Goal: Task Accomplishment & Management: Complete application form

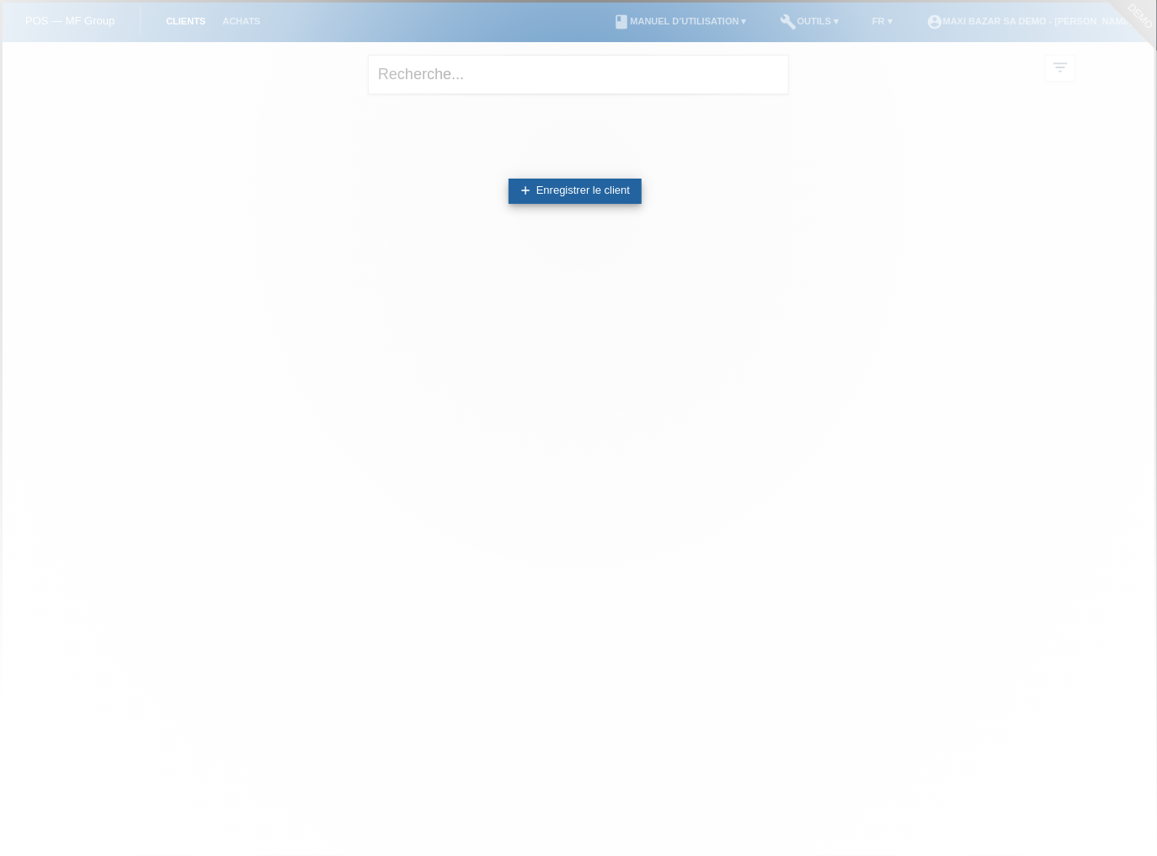
click at [593, 189] on link "add Enregistrer le client" at bounding box center [575, 191] width 133 height 25
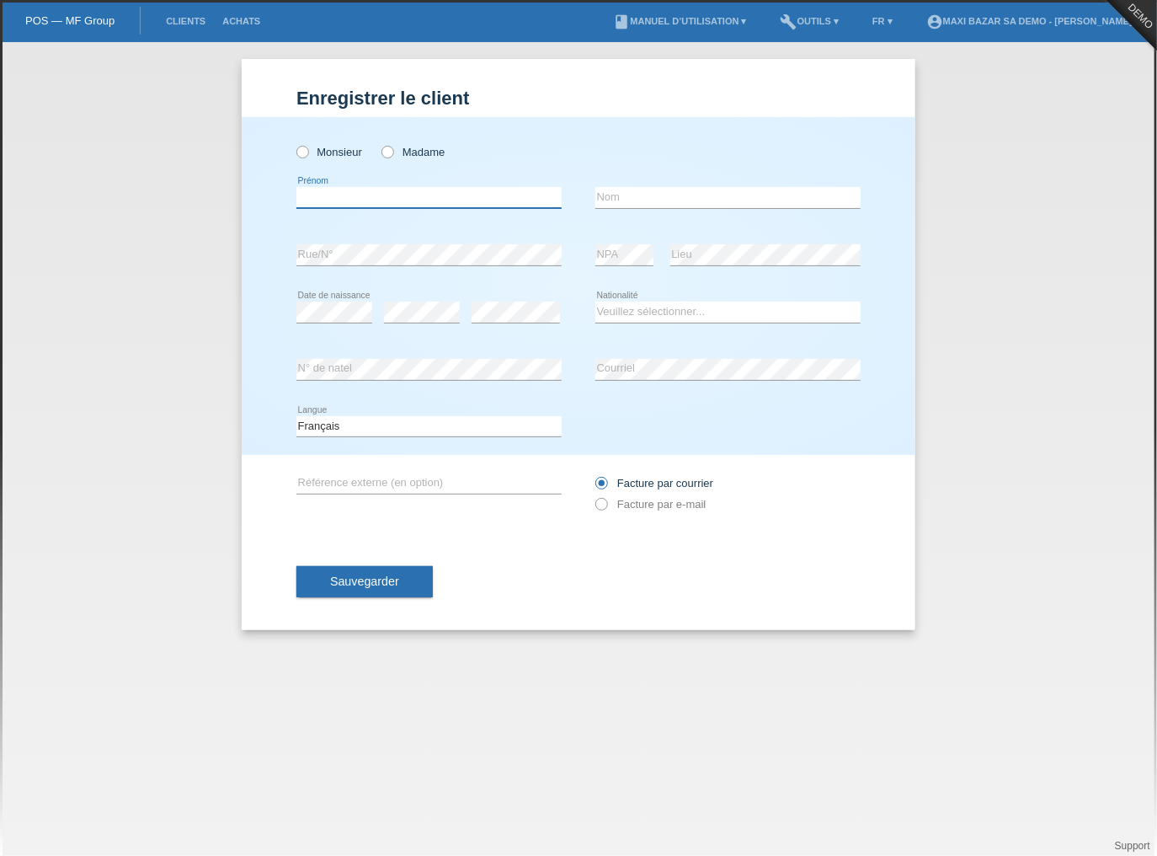
click at [448, 190] on input "text" at bounding box center [428, 197] width 265 height 21
click at [421, 159] on div "Monsieur Madame" at bounding box center [428, 152] width 265 height 35
click at [422, 150] on label "Madame" at bounding box center [412, 152] width 63 height 13
click at [392, 150] on input "Madame" at bounding box center [386, 151] width 11 height 11
radio input "true"
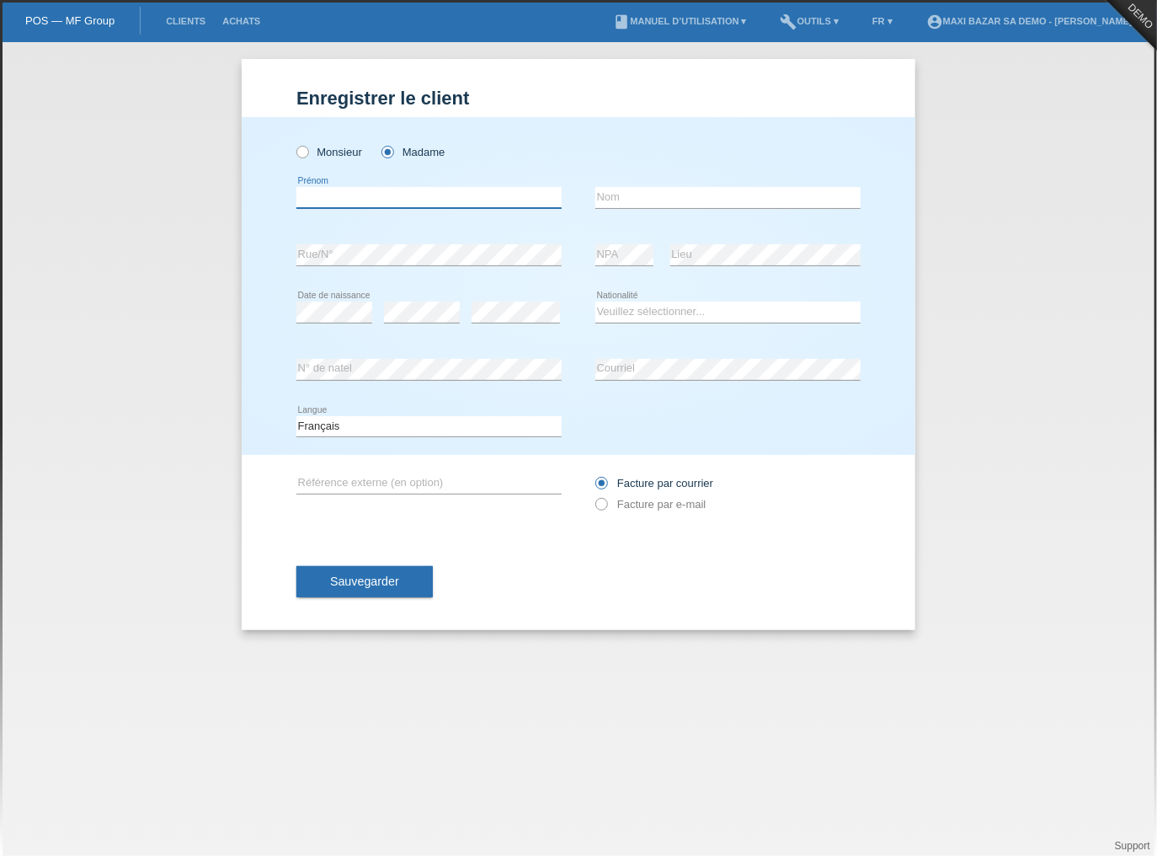
drag, startPoint x: 408, startPoint y: 195, endPoint x: 406, endPoint y: 208, distance: 13.6
click at [408, 197] on input "text" at bounding box center [428, 197] width 265 height 21
type input "[PERSON_NAME]"
type input "Meraimi"
select select "CH"
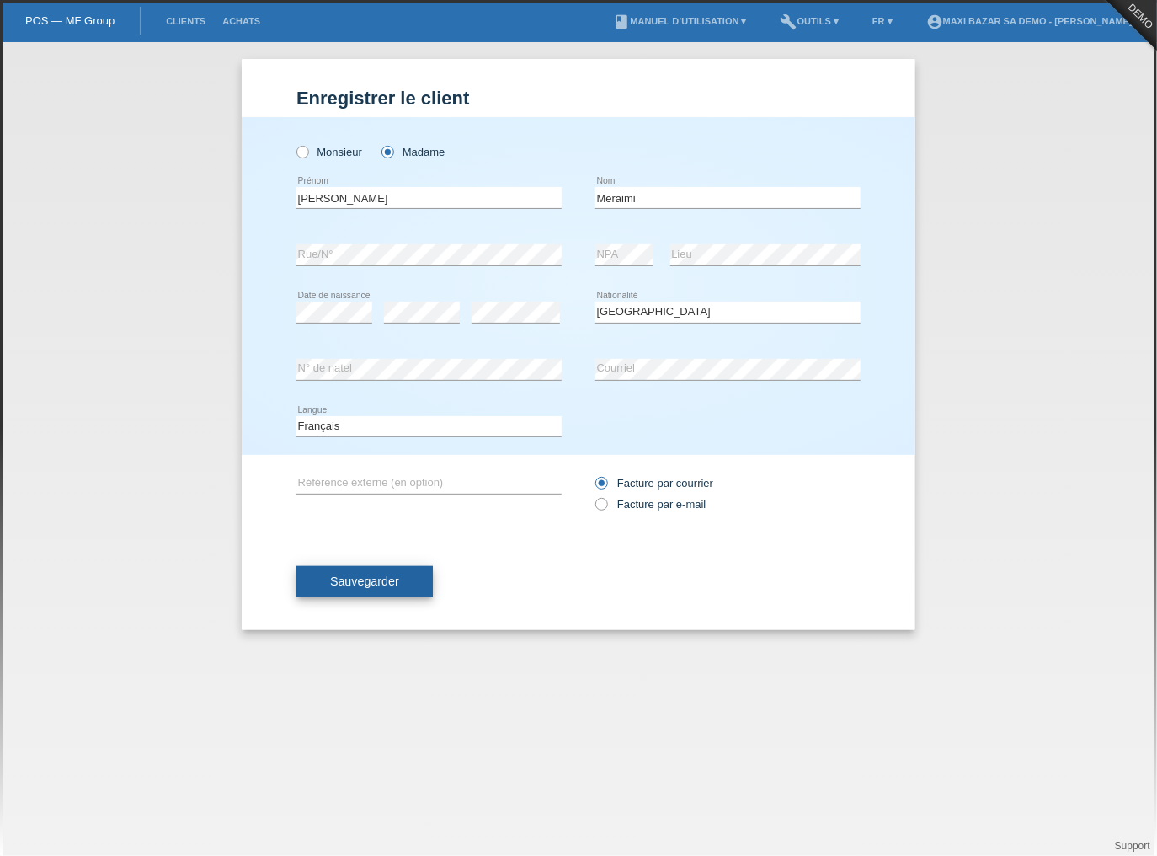
click at [345, 579] on span "Sauvegarder" at bounding box center [364, 580] width 69 height 13
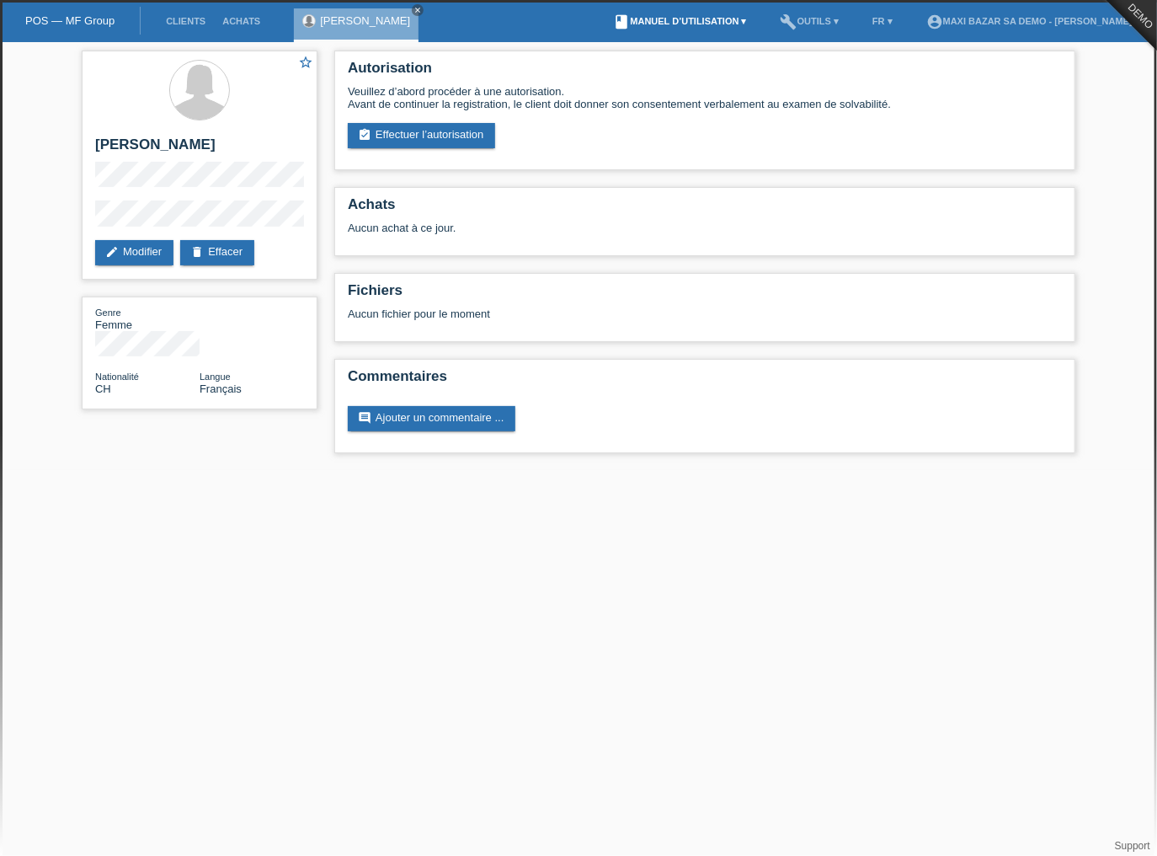
click at [641, 25] on link "book [PERSON_NAME] d’utilisation ▾" at bounding box center [681, 21] width 150 height 10
click at [645, 37] on link "Manuel d’utilisation avec LCC" at bounding box center [666, 41] width 144 height 13
click at [465, 131] on link "assignment_turned_in Effectuer l’autorisation" at bounding box center [421, 135] width 147 height 25
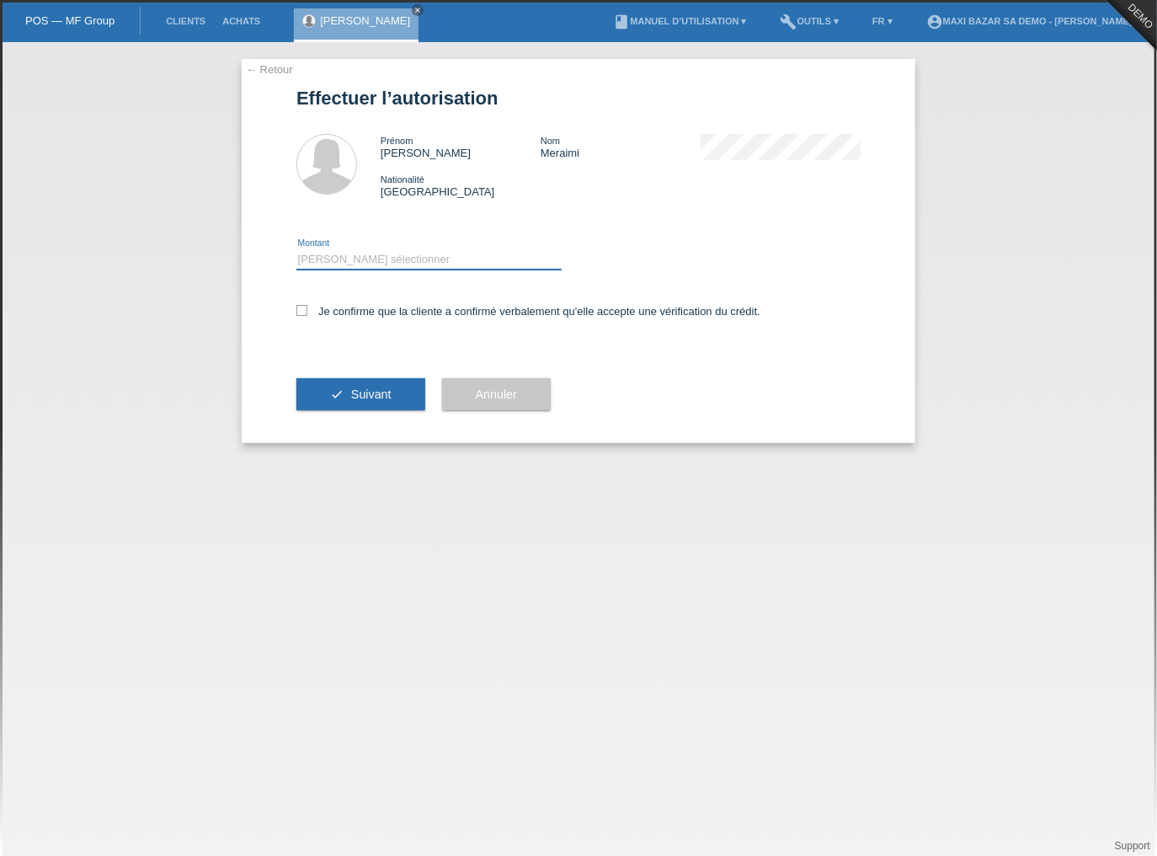
click at [412, 263] on select "Veuillez sélectionner CHF 1.00 - CHF 499.00 CHF 500.00 - CHF 1'999.00 CHF 2'000…" at bounding box center [428, 259] width 265 height 20
select select "3"
click at [296, 249] on select "Veuillez sélectionner CHF 1.00 - CHF 499.00 CHF 500.00 - CHF 1'999.00 CHF 2'000…" at bounding box center [428, 259] width 265 height 20
drag, startPoint x: 297, startPoint y: 312, endPoint x: 315, endPoint y: 317, distance: 18.4
click at [300, 312] on icon at bounding box center [301, 310] width 11 height 11
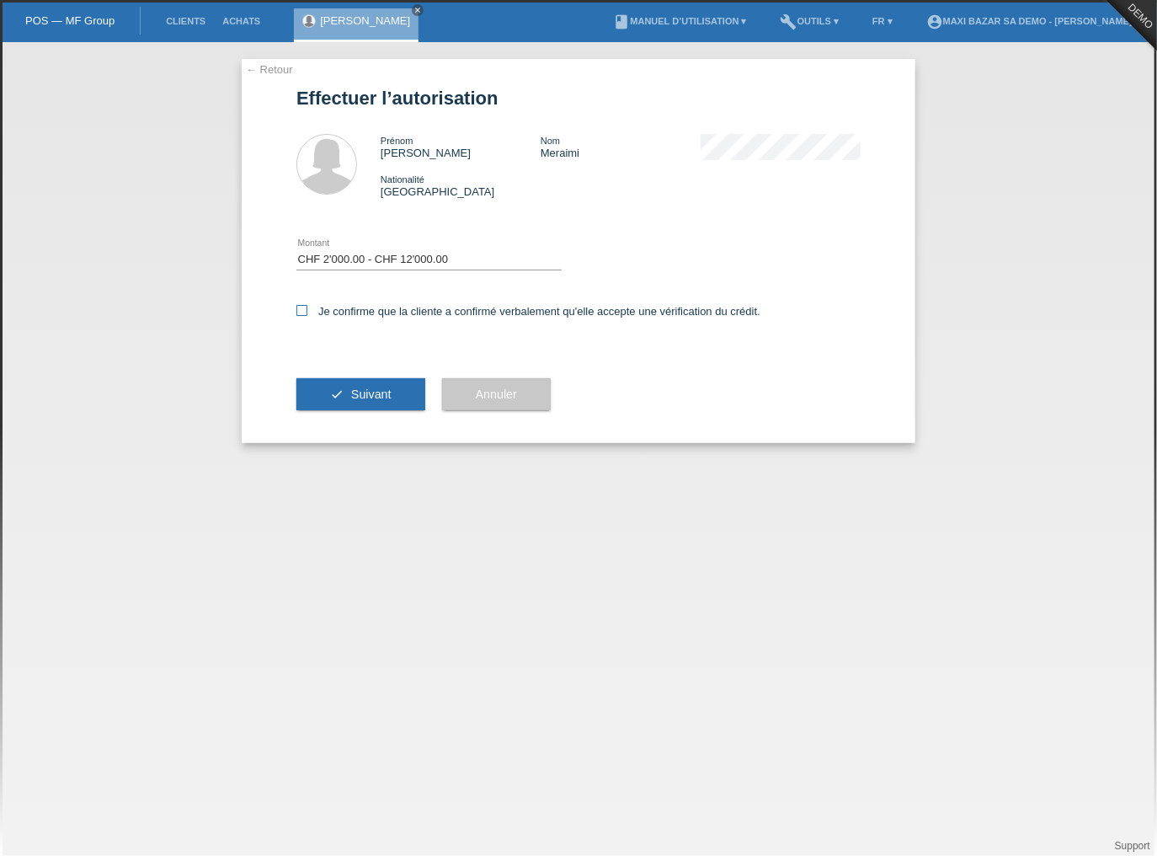
click at [300, 312] on input "Je confirme que la cliente a confirmé verbalement qu'elle accepte une vérificat…" at bounding box center [301, 310] width 11 height 11
checkbox input "true"
drag, startPoint x: 340, startPoint y: 393, endPoint x: 365, endPoint y: 391, distance: 25.4
click at [341, 394] on button "check Suivant" at bounding box center [360, 394] width 129 height 32
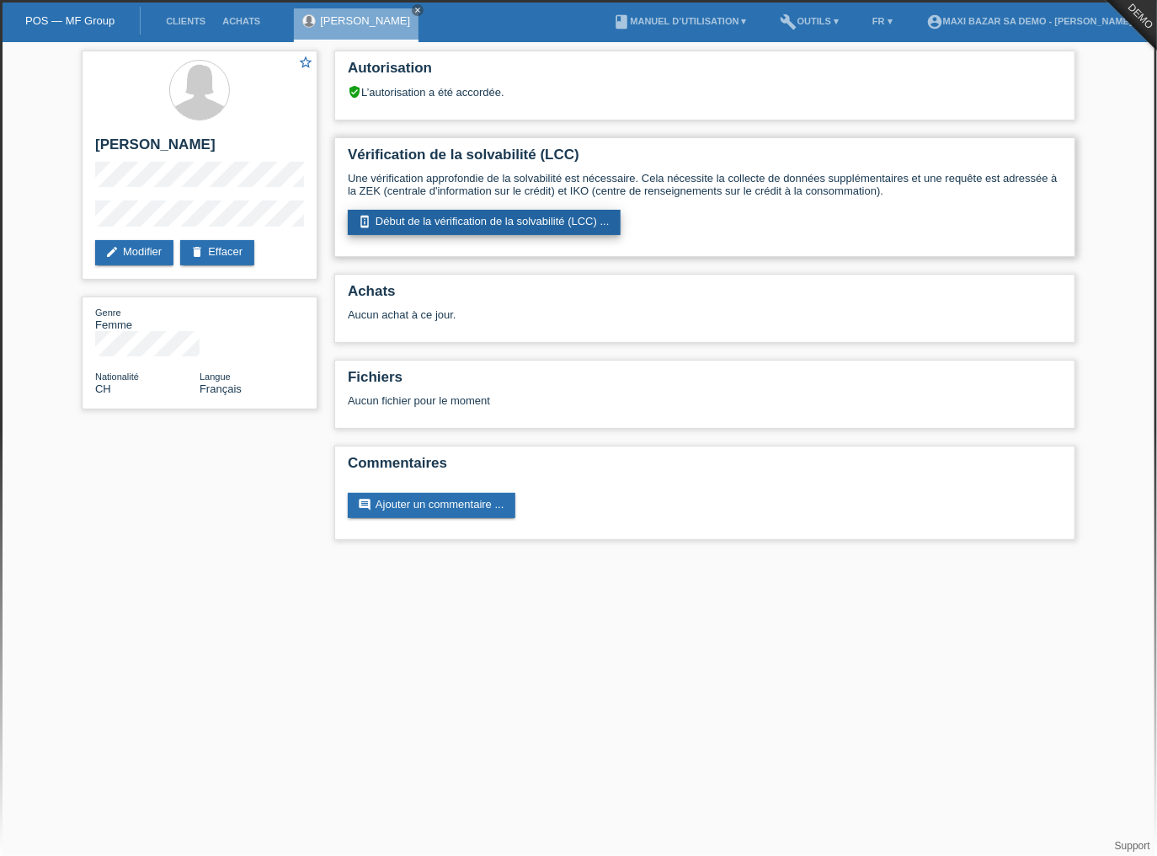
click at [415, 220] on link "perm_device_information Début de la vérification de la solvabilité (LCC) ..." at bounding box center [484, 222] width 273 height 25
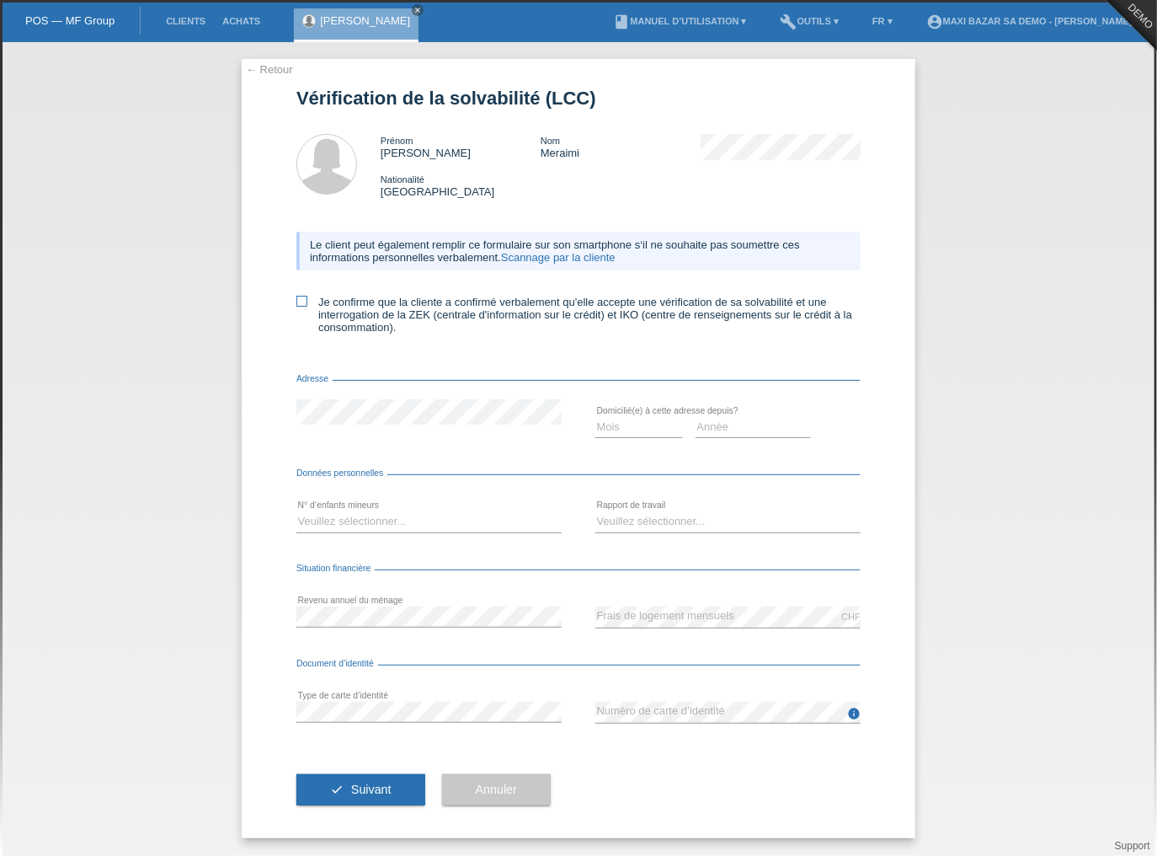
drag, startPoint x: 304, startPoint y: 303, endPoint x: 317, endPoint y: 314, distance: 17.4
click at [304, 303] on icon at bounding box center [301, 301] width 11 height 11
click at [304, 303] on input "Je confirme que la cliente a confirmé verbalement qu'elle accepte une vérificat…" at bounding box center [301, 301] width 11 height 11
checkbox input "true"
click at [387, 390] on div "Adresse" at bounding box center [578, 382] width 564 height 17
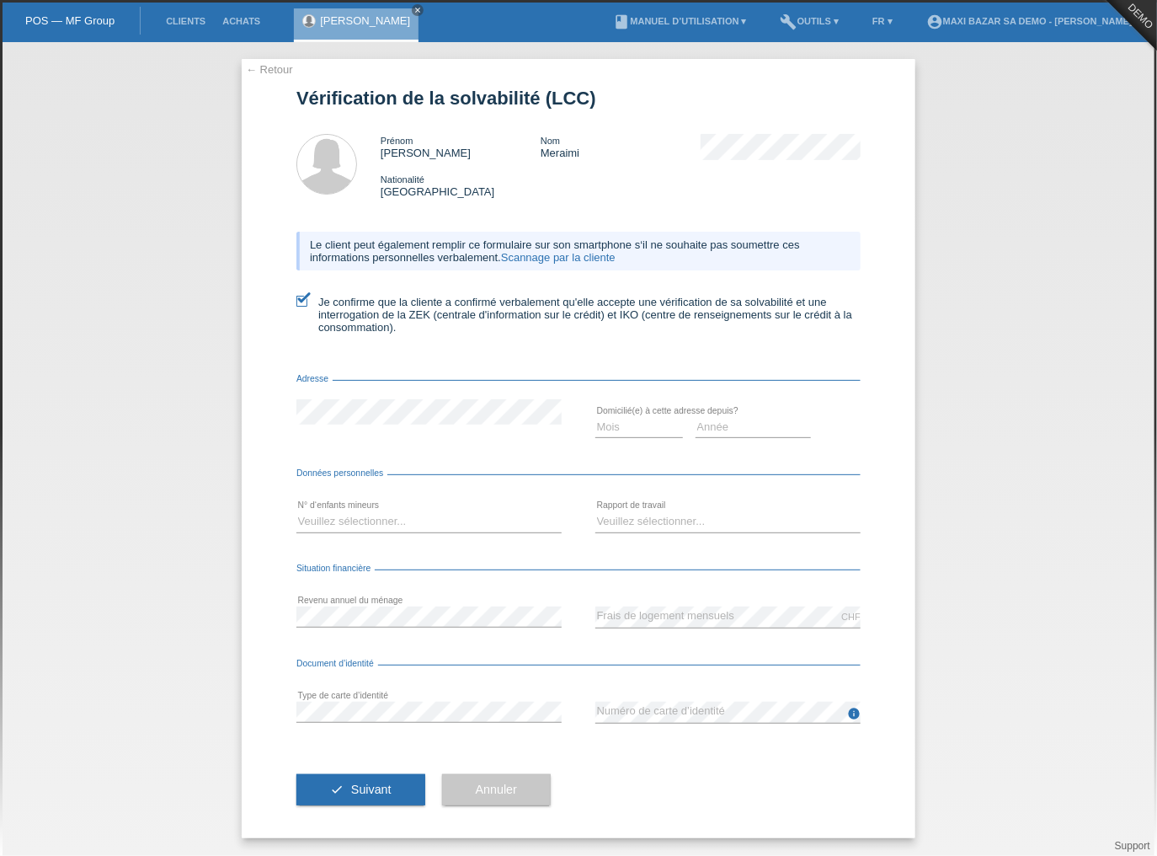
drag, startPoint x: 429, startPoint y: 469, endPoint x: 411, endPoint y: 515, distance: 48.8
click at [428, 474] on div "Données personnelles" at bounding box center [578, 476] width 564 height 17
click at [411, 529] on select "Veuillez sélectionner... 0 1 2 3 4 5 6 7 8 9" at bounding box center [428, 521] width 265 height 20
select select "0"
click at [296, 512] on select "Veuillez sélectionner... 0 1 2 3 4 5 6 7 8 9" at bounding box center [428, 521] width 265 height 20
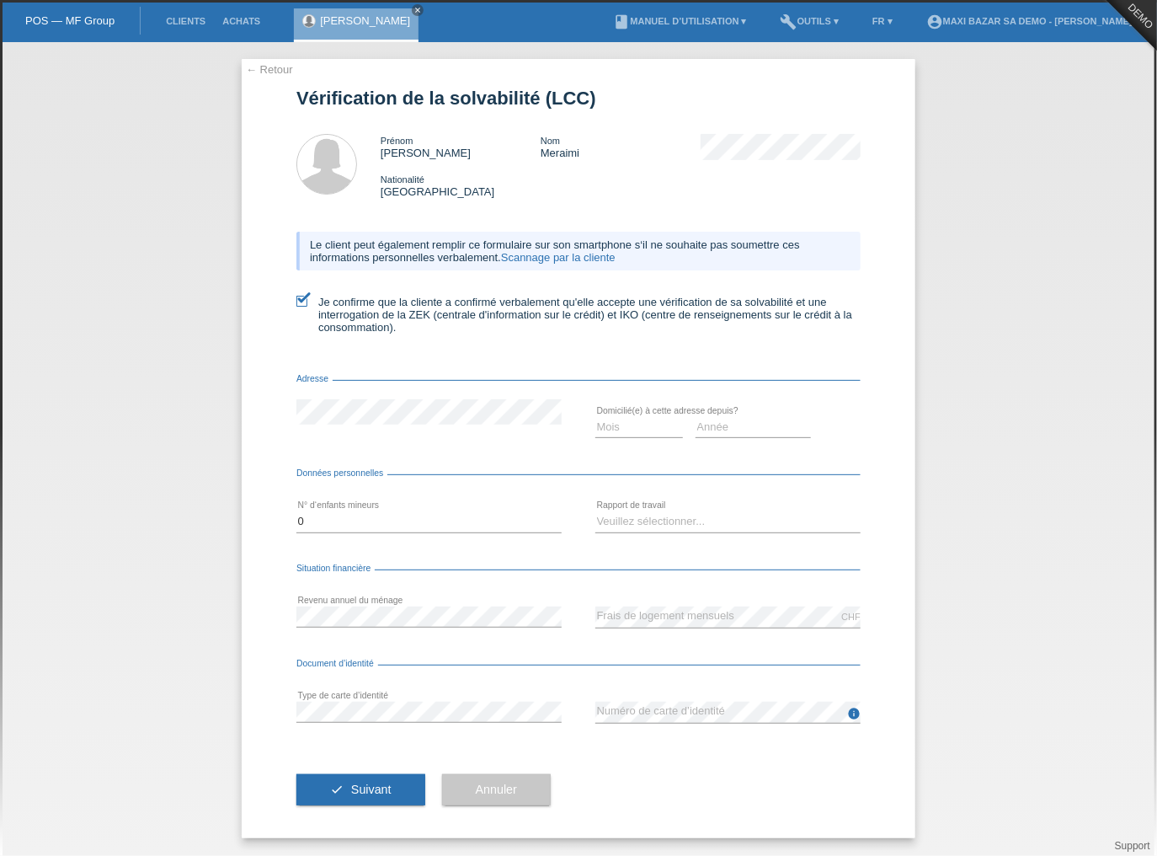
click at [431, 578] on div "Situation financière" at bounding box center [578, 571] width 564 height 17
drag, startPoint x: 432, startPoint y: 561, endPoint x: 429, endPoint y: 595, distance: 34.6
click at [432, 563] on form "Vérification de la solvabilité (LCC) Prénom Sonia Nom Meraimi Nationalité Suiss…" at bounding box center [578, 463] width 564 height 750
drag, startPoint x: 721, startPoint y: 654, endPoint x: 715, endPoint y: 645, distance: 10.3
click at [719, 653] on form "Vérification de la solvabilité (LCC) Prénom Sonia Nom Meraimi Nationalité Suiss…" at bounding box center [578, 463] width 564 height 750
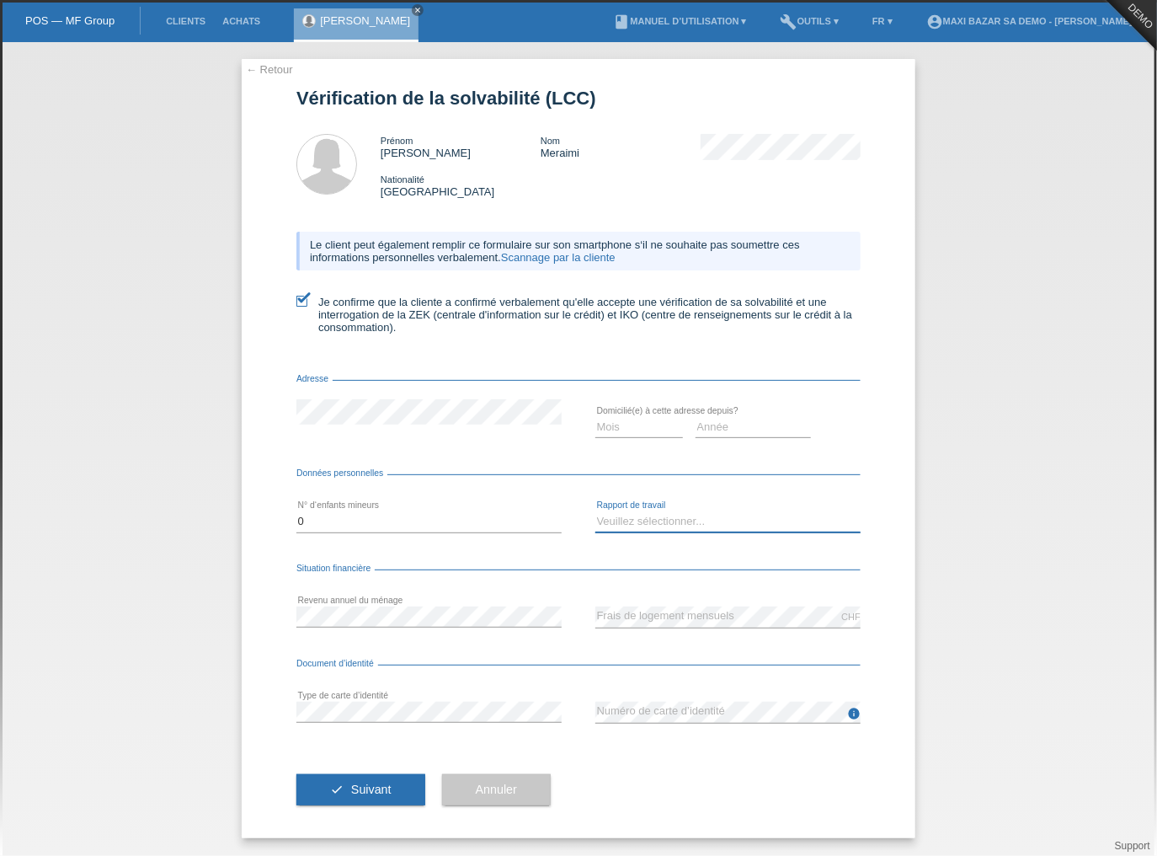
click at [647, 526] on select "Veuillez sélectionner... A durée indéterminée A durée déterminée Apprenti/étudi…" at bounding box center [727, 521] width 265 height 20
select select "UNLIMITED"
click at [595, 512] on select "Veuillez sélectionner... A durée indéterminée A durée déterminée Apprenti/étudi…" at bounding box center [727, 521] width 265 height 20
drag, startPoint x: 646, startPoint y: 428, endPoint x: 654, endPoint y: 437, distance: 12.0
click at [647, 429] on select "Mois 01 02 03 04 05 06 07 08 09 10" at bounding box center [639, 427] width 88 height 20
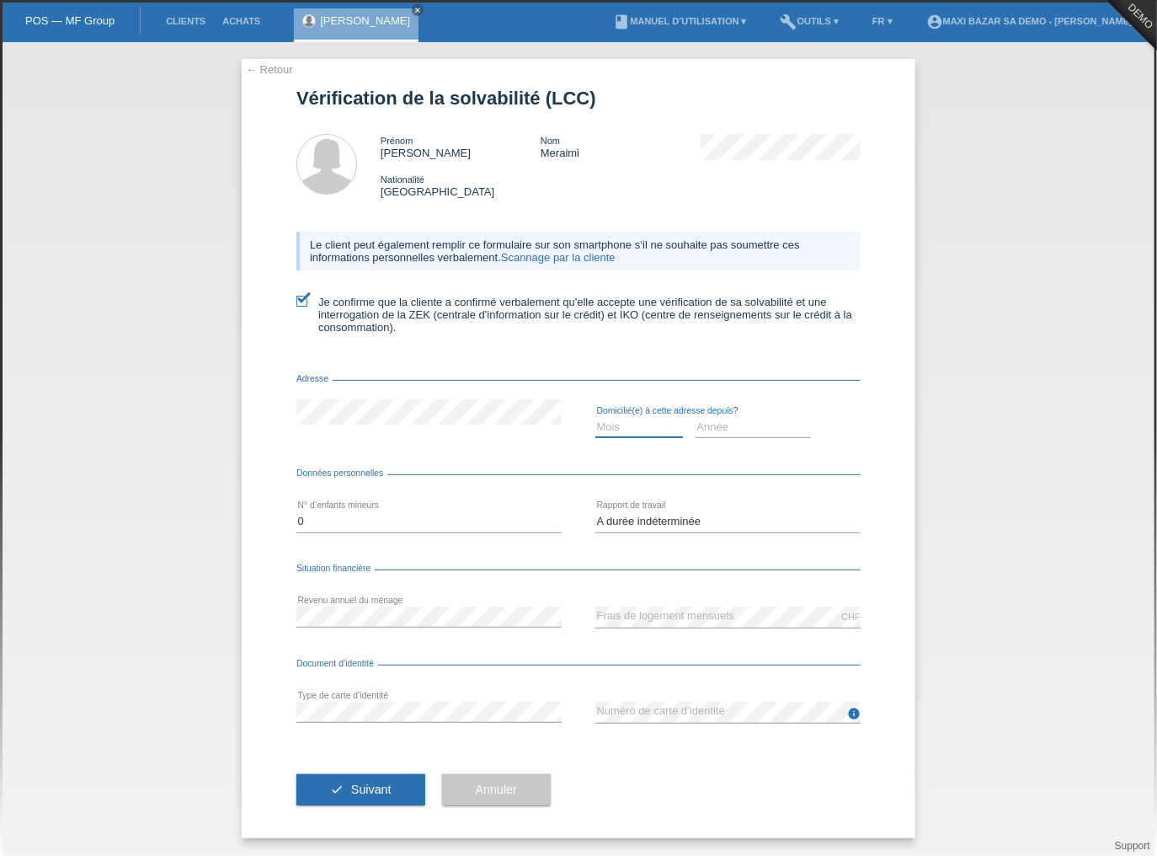
select select "01"
click at [595, 418] on select "Mois 01 02 03 04 05 06 07 08 09 10" at bounding box center [639, 427] width 88 height 20
click at [707, 428] on select "Année 2025 2024 2023 2022 2021 2020 2019 2018 2017 2016 2015 2014 2013 2012 201…" at bounding box center [754, 427] width 116 height 20
select select "2013"
click at [696, 418] on select "Année 2025 2024 2023 2022 2021 2020 2019 2018 2017 2016 2015 2014 2013 2012 201…" at bounding box center [754, 427] width 116 height 20
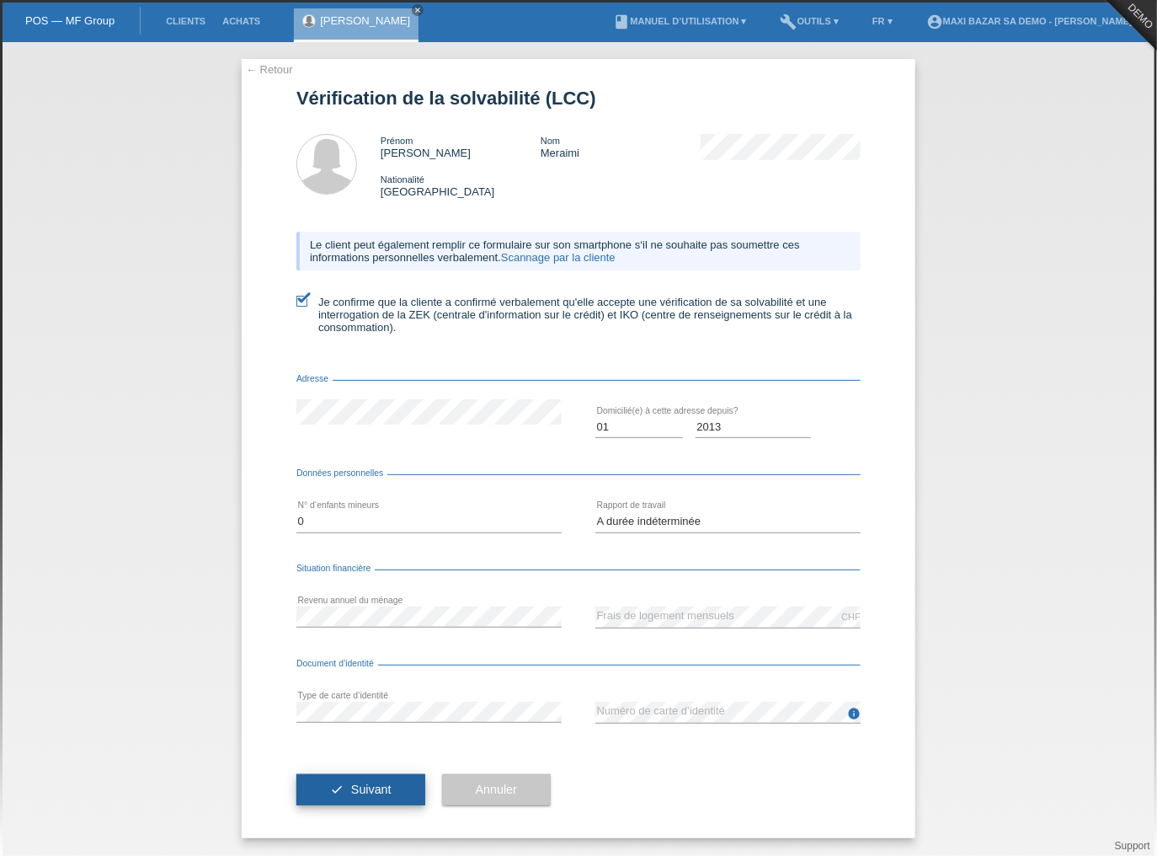
click at [370, 785] on span "Suivant" at bounding box center [371, 788] width 40 height 13
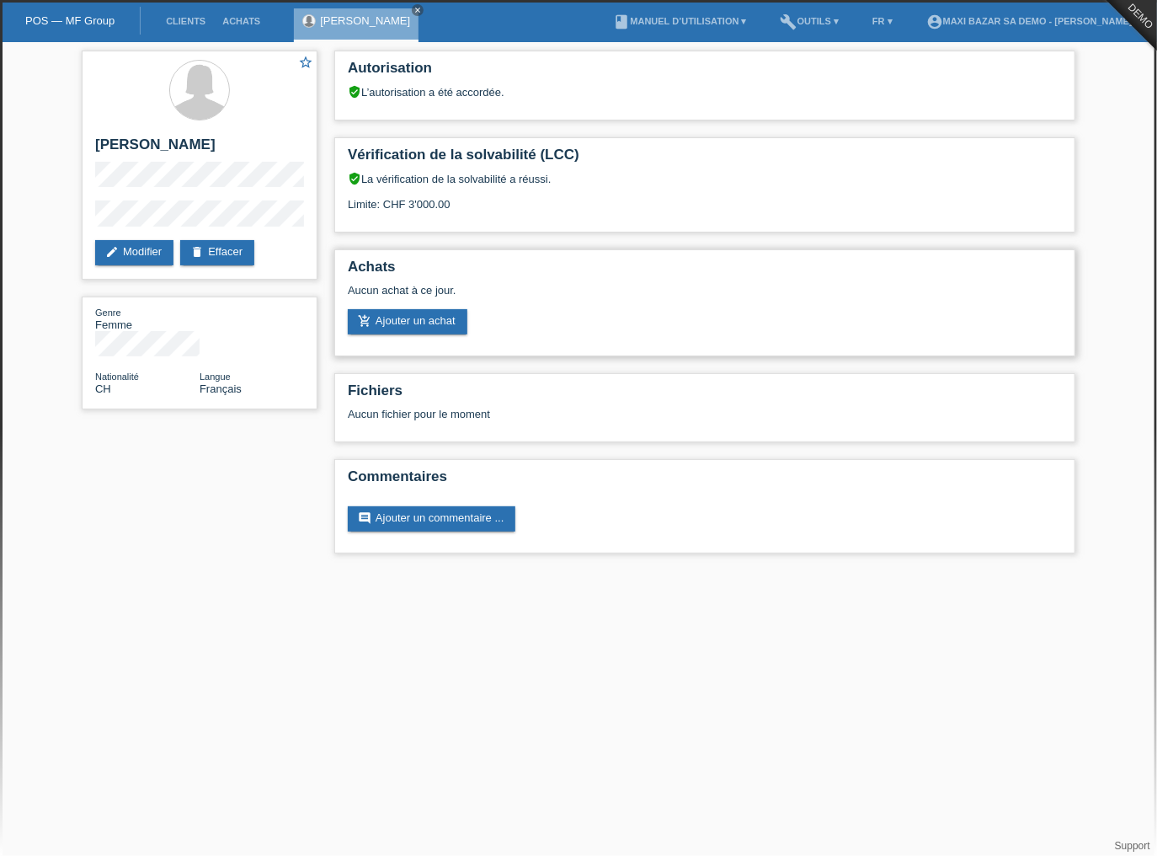
click at [412, 343] on div "Achats Aucun achat à ce jour. add_shopping_cart Ajouter un achat" at bounding box center [704, 302] width 741 height 107
drag, startPoint x: 412, startPoint y: 324, endPoint x: 532, endPoint y: 354, distance: 124.0
click at [412, 323] on link "add_shopping_cart Ajouter un achat" at bounding box center [408, 321] width 120 height 25
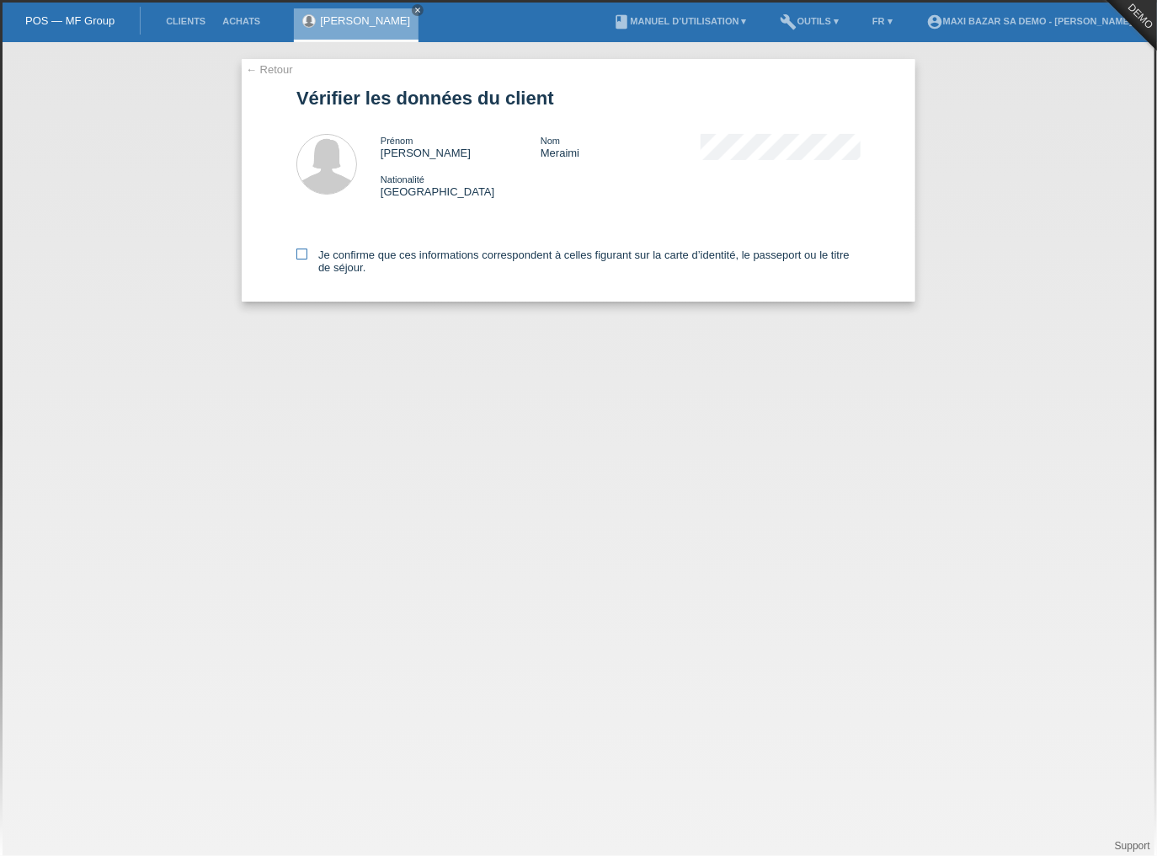
click at [300, 253] on icon at bounding box center [301, 253] width 11 height 11
click at [300, 253] on input "Je confirme que ces informations correspondent à celles figurant sur la carte d…" at bounding box center [301, 253] width 11 height 11
checkbox input "true"
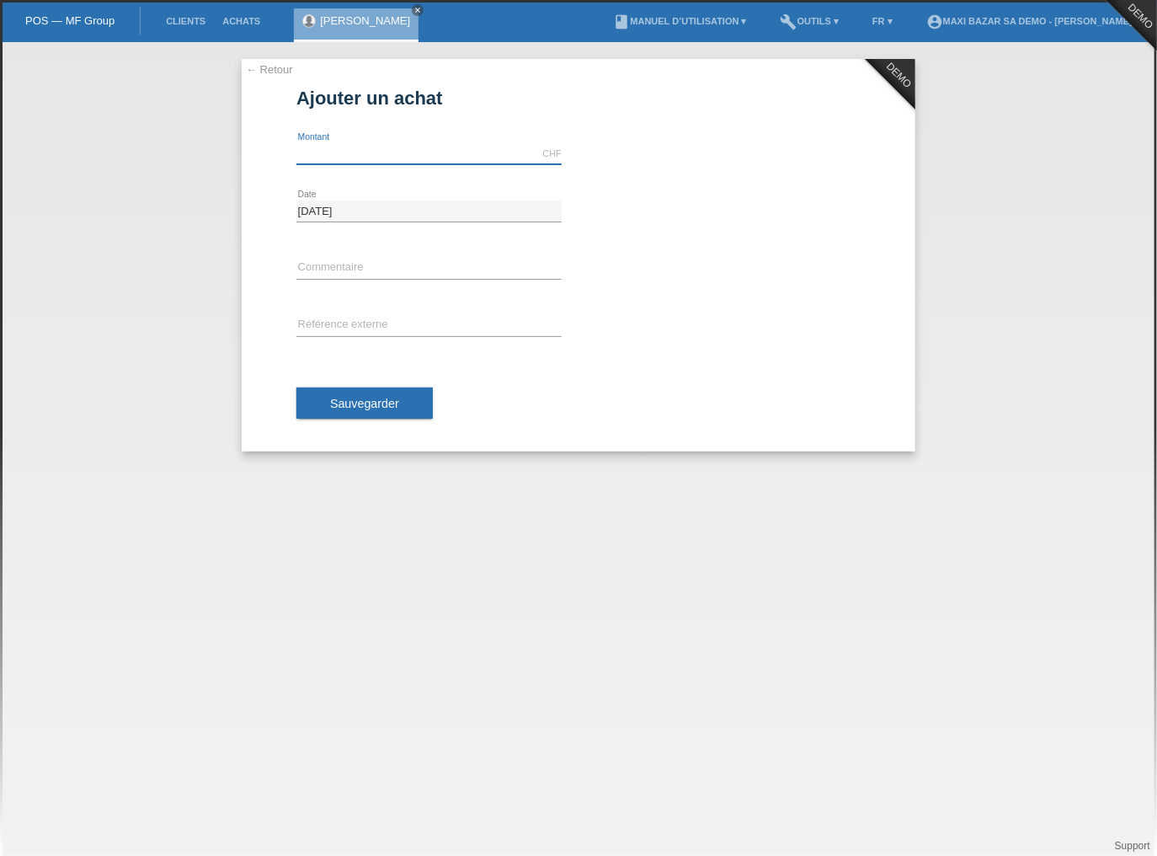
click at [335, 157] on input "text" at bounding box center [428, 153] width 265 height 21
type input "1000.00"
drag, startPoint x: 360, startPoint y: 268, endPoint x: 360, endPoint y: 277, distance: 9.3
click at [360, 272] on input "text" at bounding box center [428, 268] width 265 height 21
type input "N° bon de réservation (acompte)"
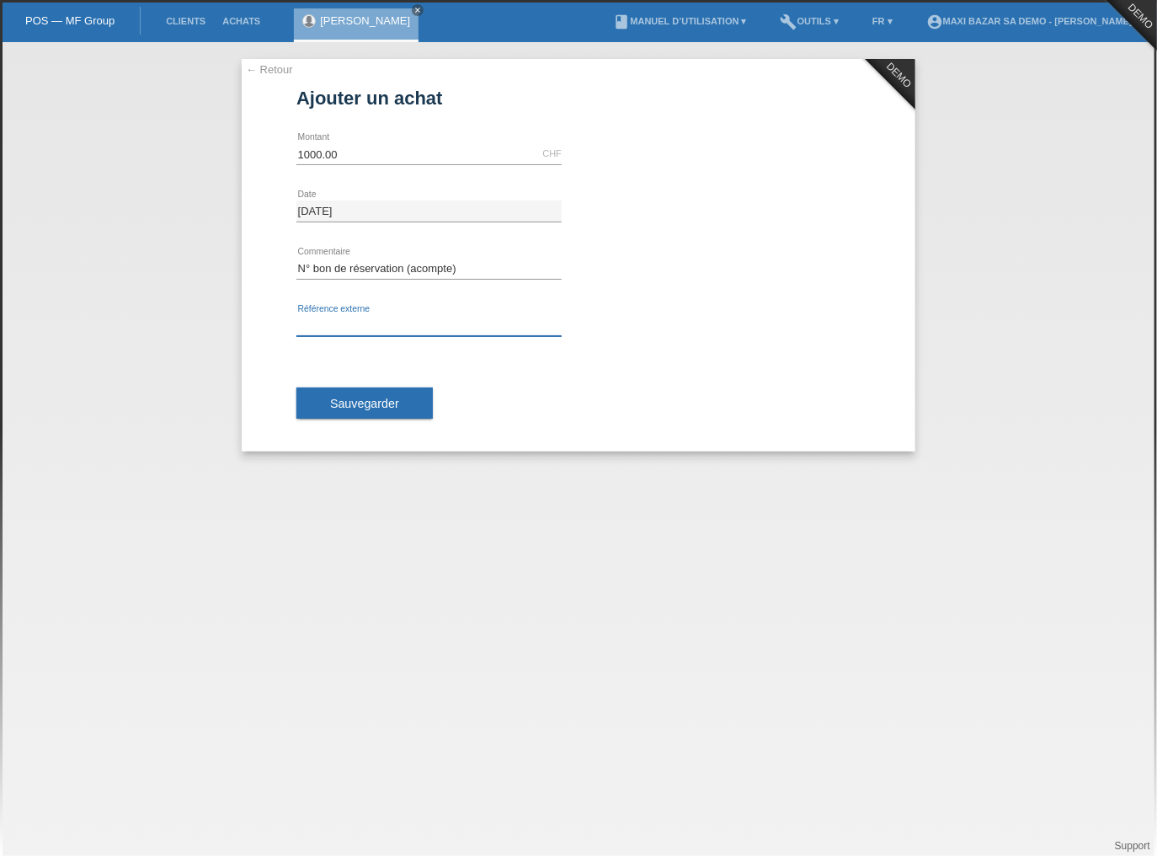
click at [381, 319] on input "text" at bounding box center [428, 325] width 265 height 21
type input "Numéro client Cap Info"
drag, startPoint x: 377, startPoint y: 414, endPoint x: 384, endPoint y: 394, distance: 21.3
click at [377, 416] on button "Sauvegarder" at bounding box center [364, 403] width 136 height 32
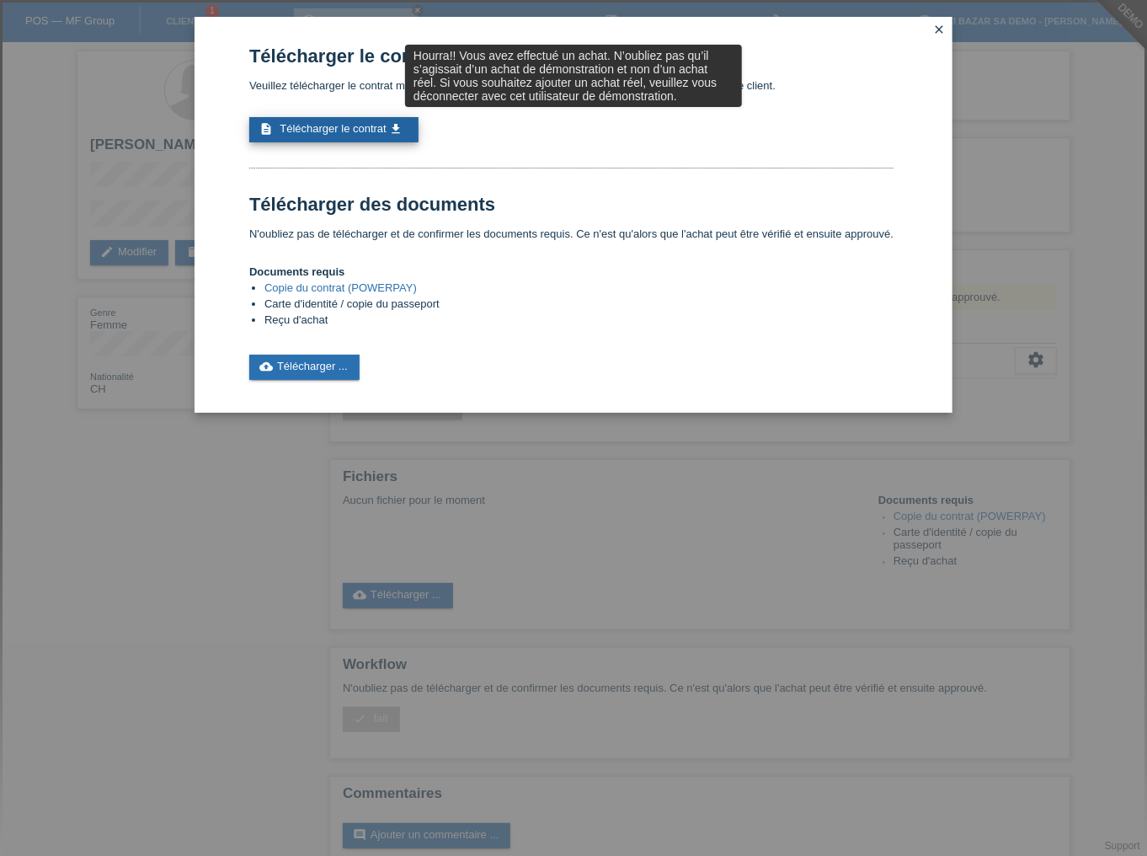
click at [321, 137] on link "description Télécharger le contrat get_app" at bounding box center [333, 129] width 169 height 25
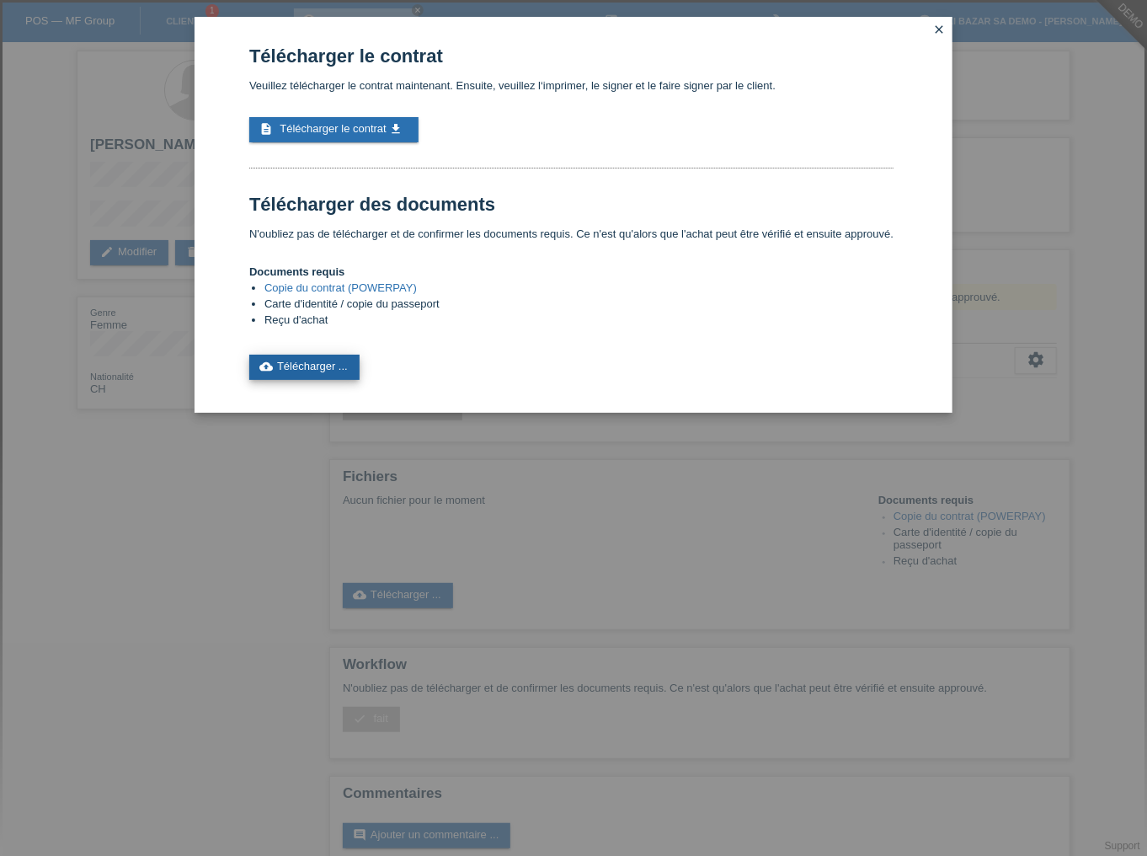
click at [320, 361] on link "cloud_upload Télécharger ..." at bounding box center [304, 367] width 110 height 25
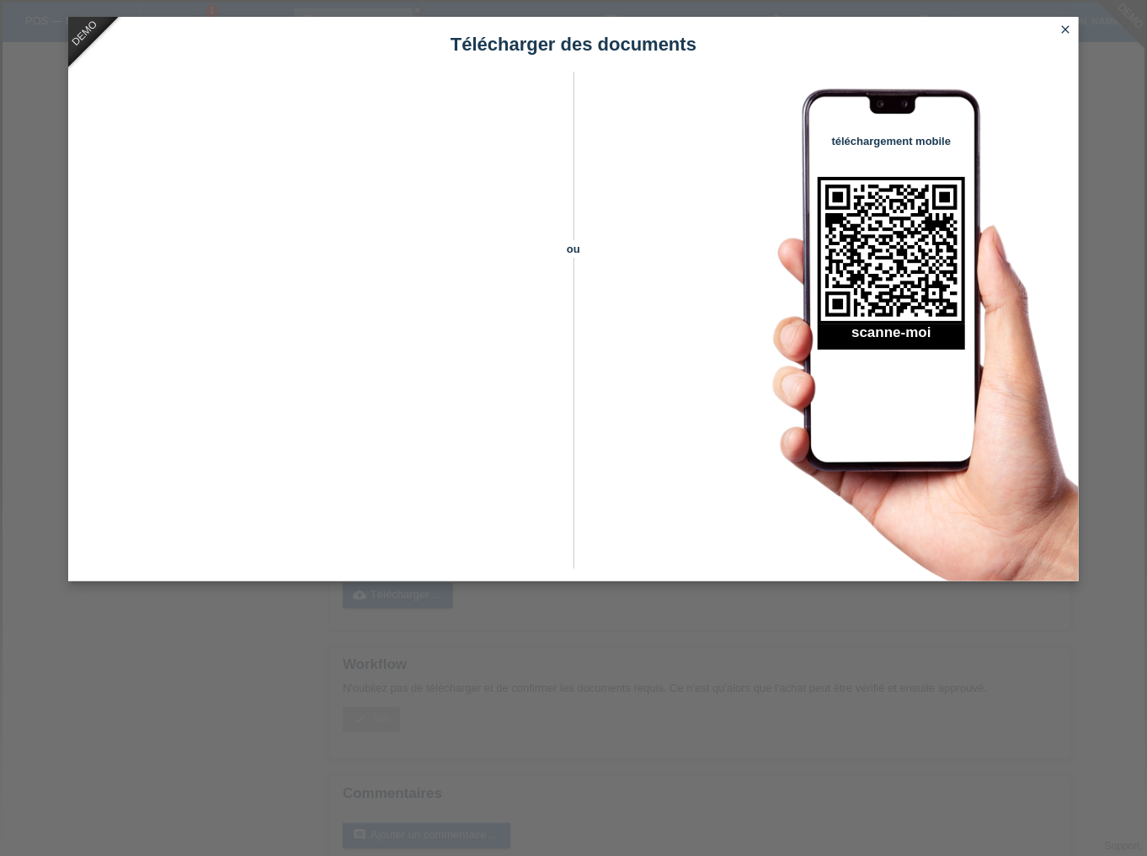
click at [1059, 23] on icon "close" at bounding box center [1065, 29] width 13 height 13
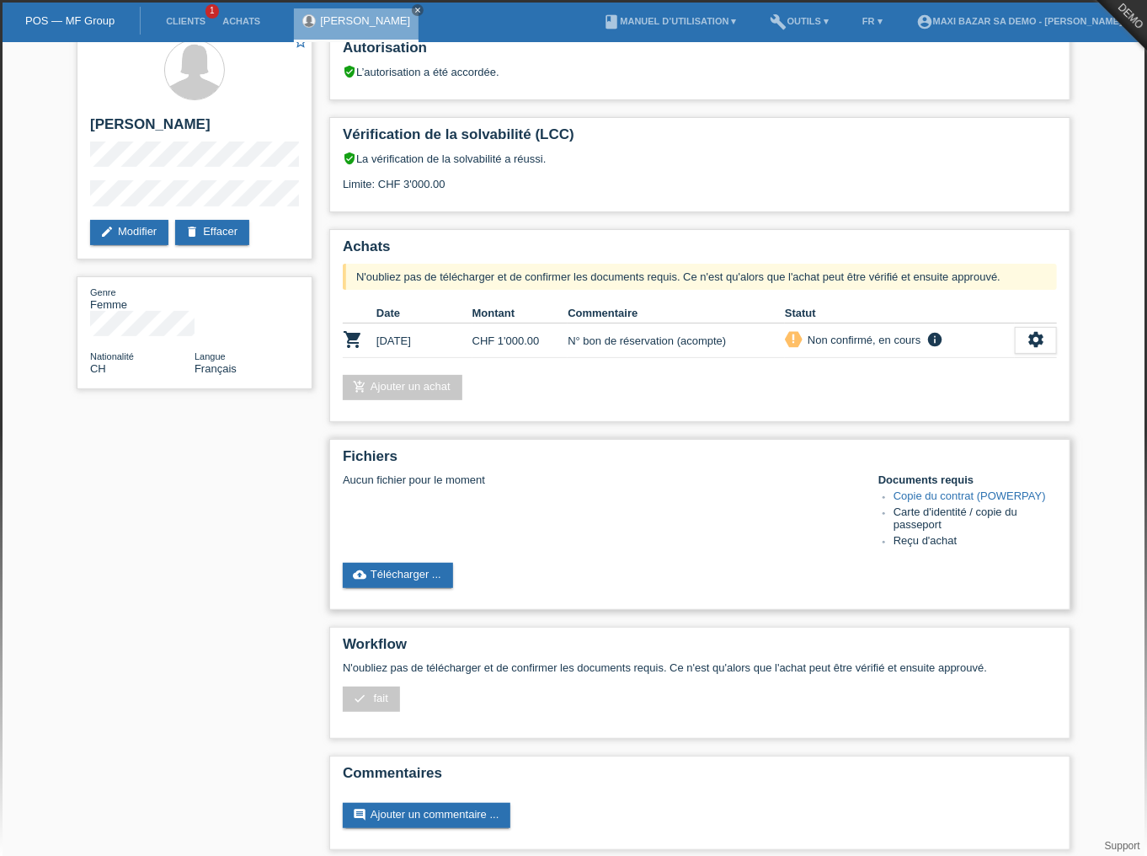
scroll to position [31, 0]
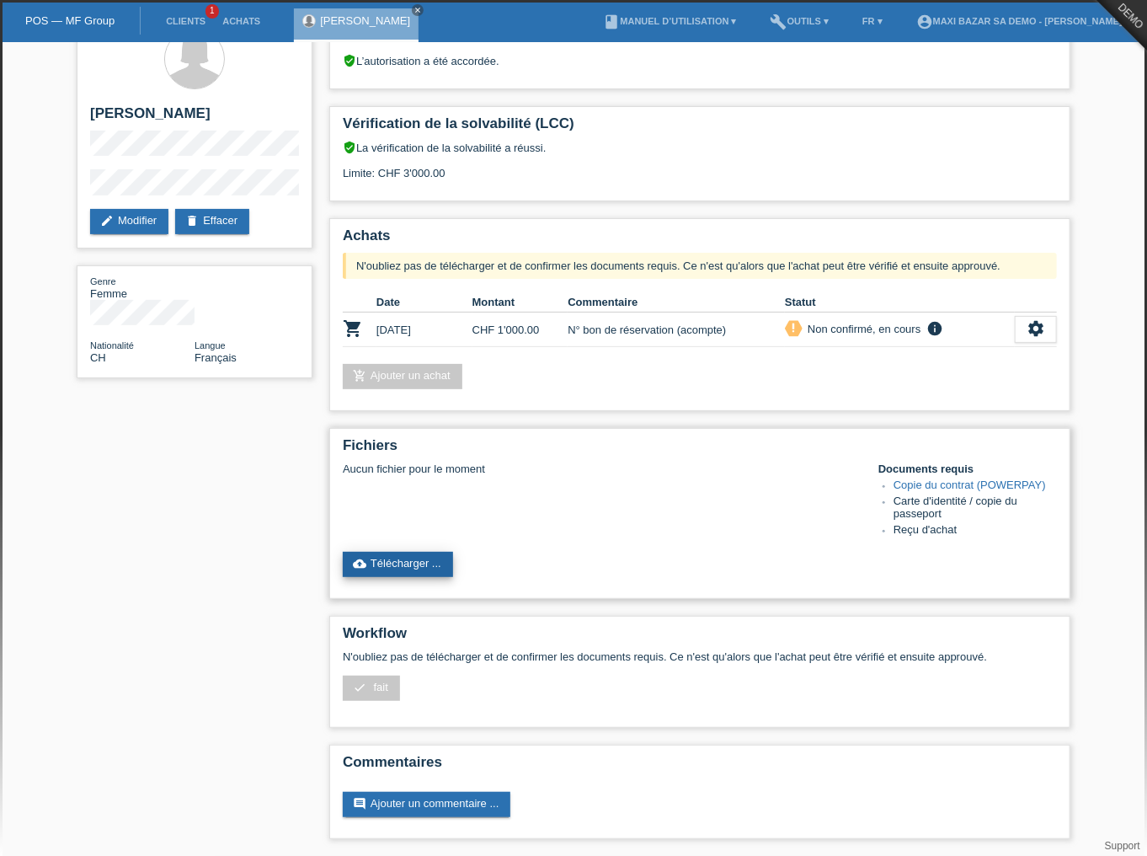
click at [428, 559] on link "cloud_upload Télécharger ..." at bounding box center [398, 564] width 110 height 25
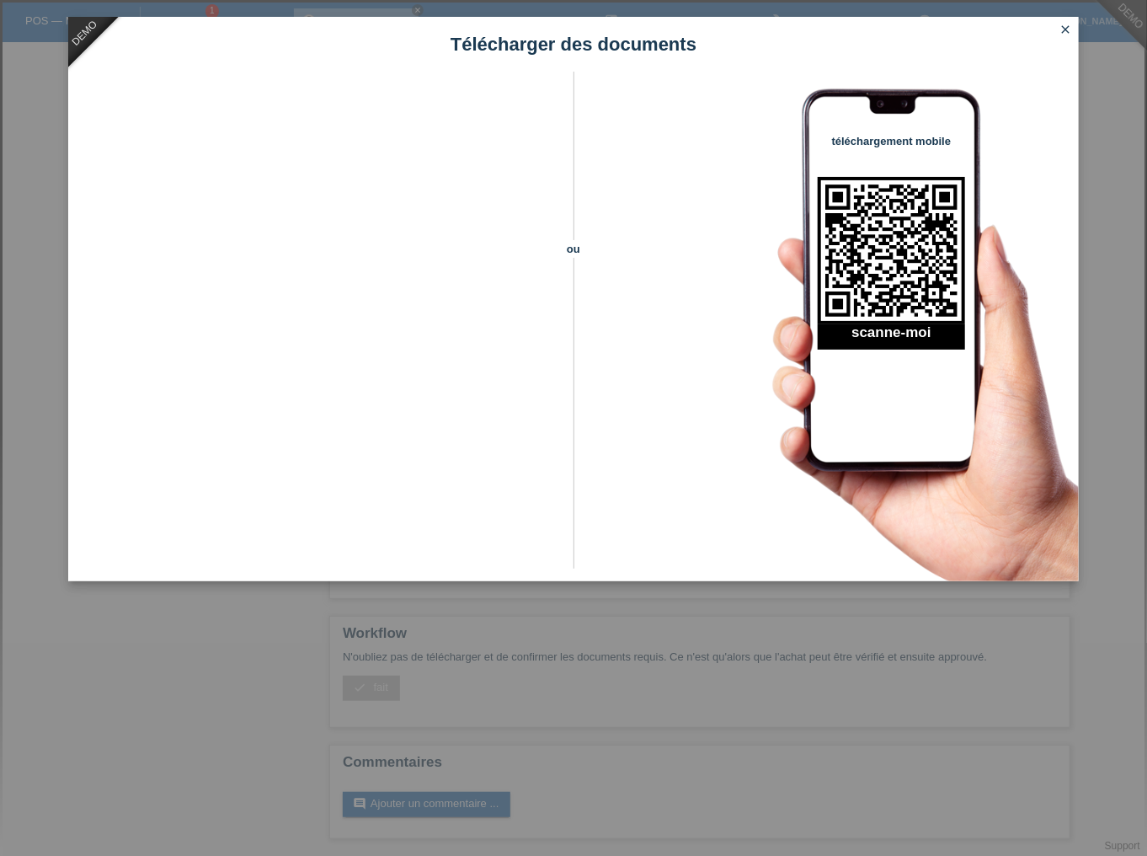
drag, startPoint x: 1068, startPoint y: 27, endPoint x: 938, endPoint y: 93, distance: 145.4
click at [1067, 29] on icon "close" at bounding box center [1065, 29] width 13 height 13
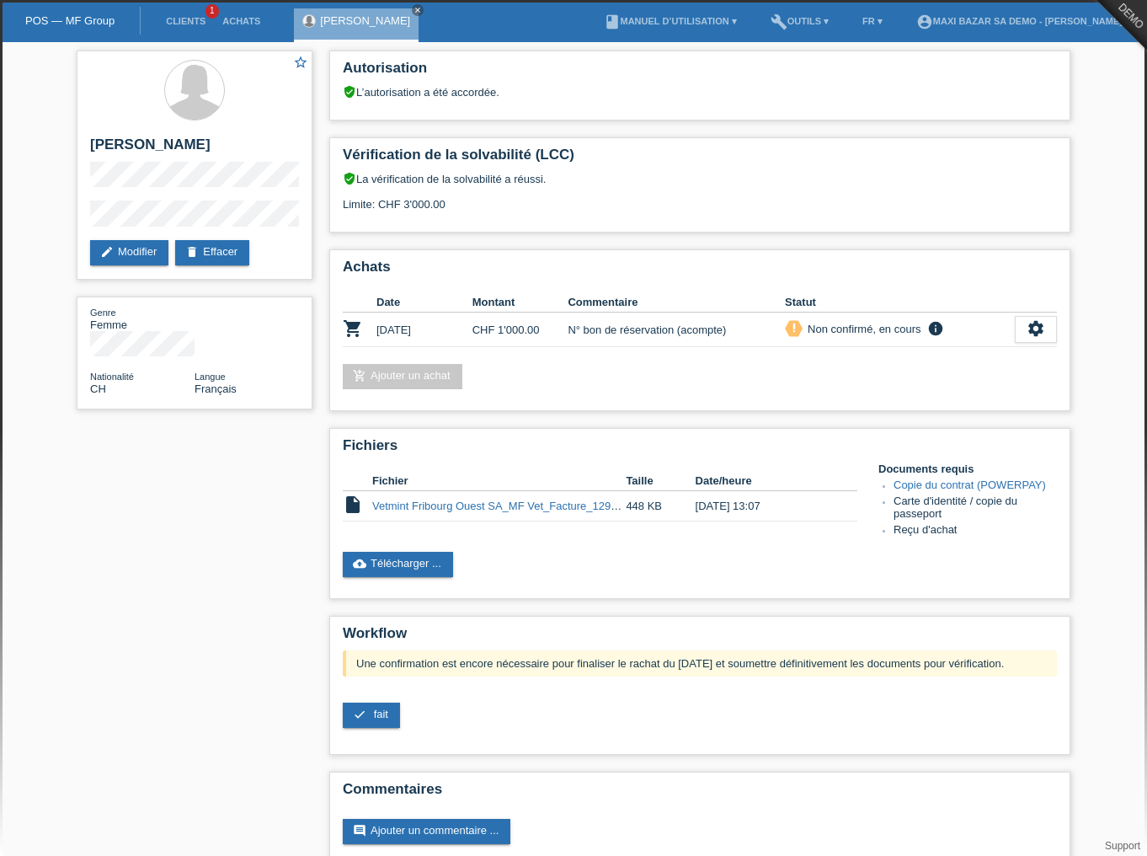
scroll to position [27, 0]
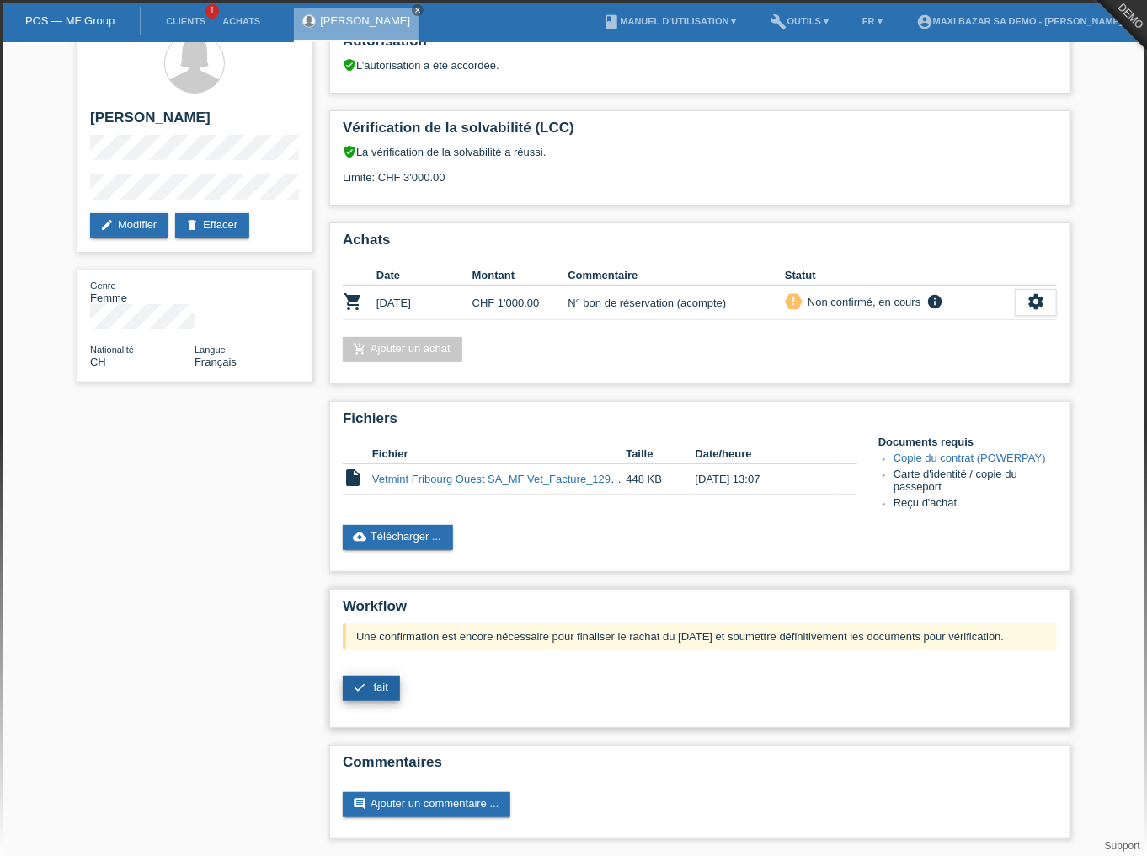
click at [377, 694] on link "check fait" at bounding box center [371, 687] width 57 height 25
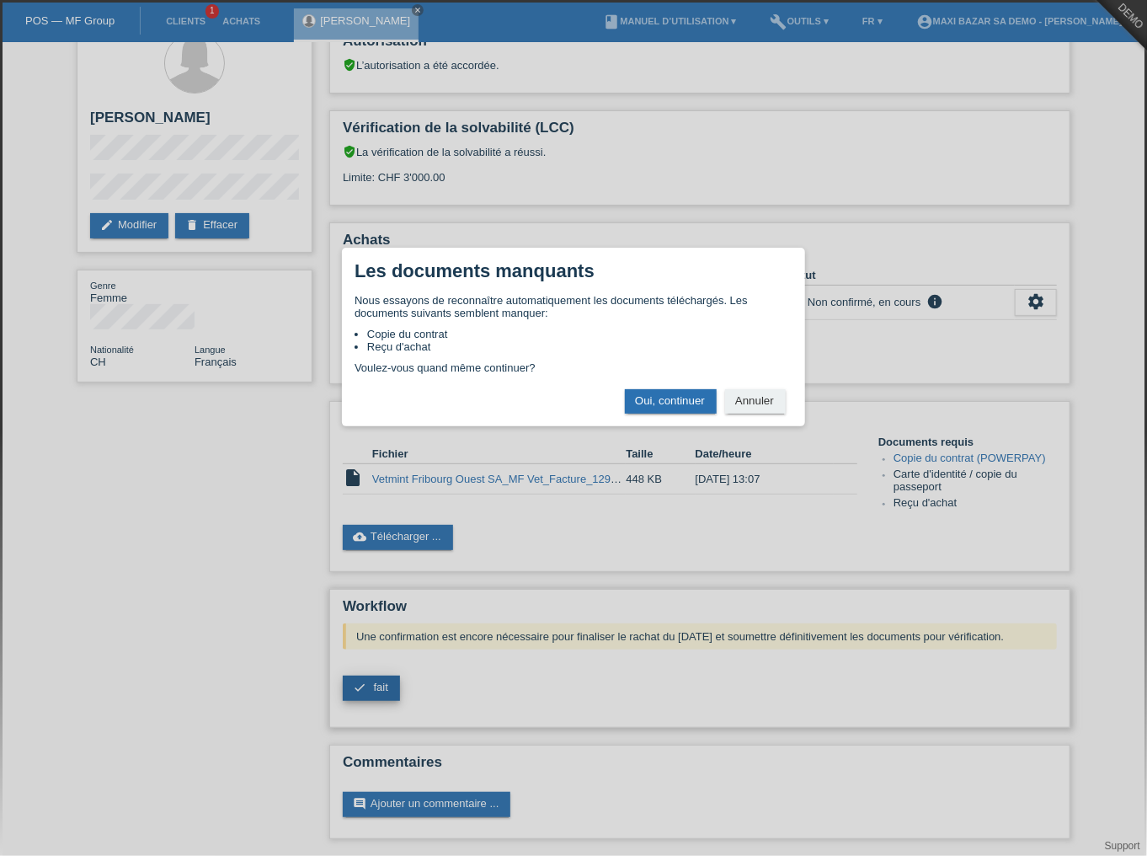
click at [387, 677] on div "× Les documents manquants Nous essayons de reconnaître automatiquement les docu…" at bounding box center [573, 428] width 1147 height 856
click at [650, 412] on button "Oui, continuer" at bounding box center [671, 401] width 92 height 24
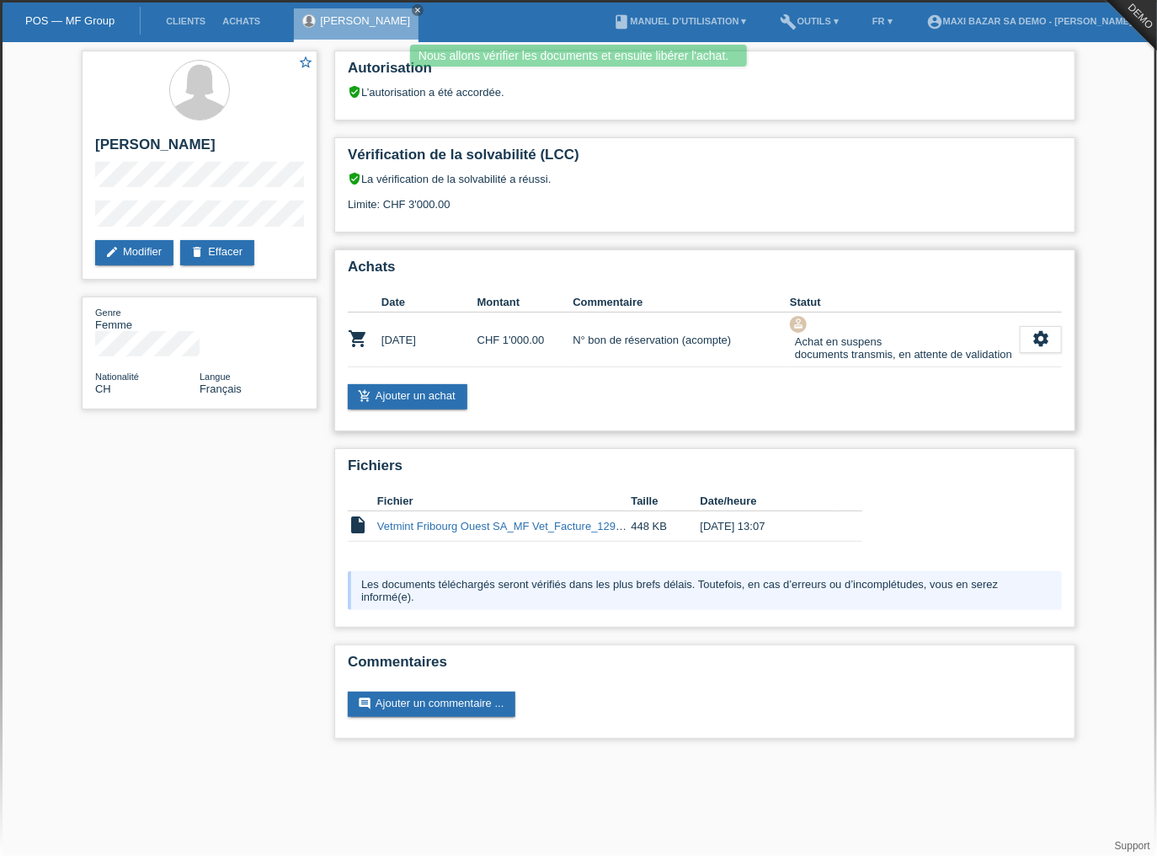
drag, startPoint x: 815, startPoint y: 338, endPoint x: 940, endPoint y: 341, distance: 124.7
click at [940, 341] on div "Achat en suspens documents transmis, en attente de validation" at bounding box center [901, 348] width 222 height 30
click at [934, 374] on div "Achats Date Montant Commentaire Statut shopping_cart [DATE] CHF 1'000.00 approv…" at bounding box center [704, 340] width 741 height 182
